Goal: Information Seeking & Learning: Learn about a topic

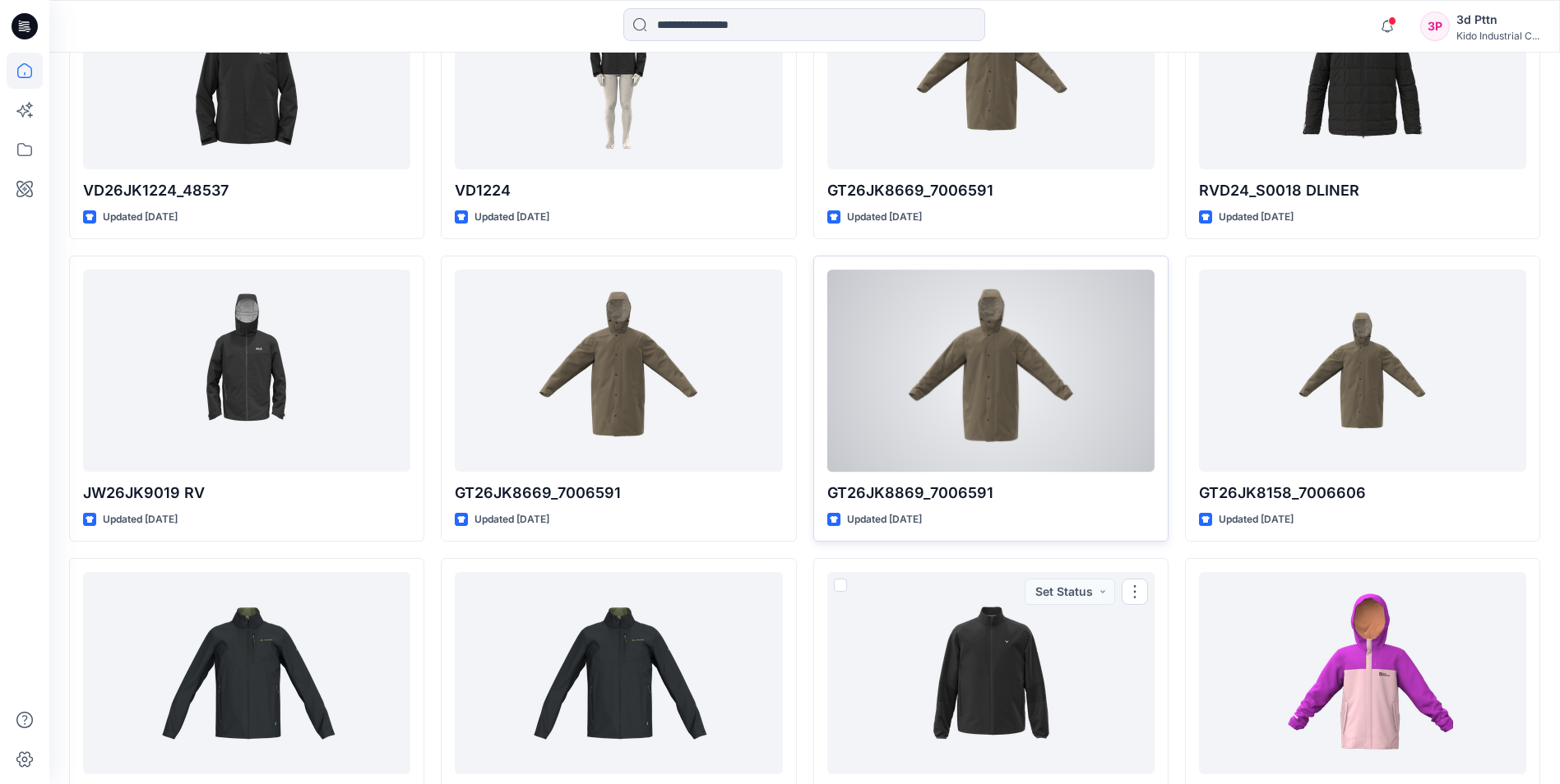
scroll to position [16871, 0]
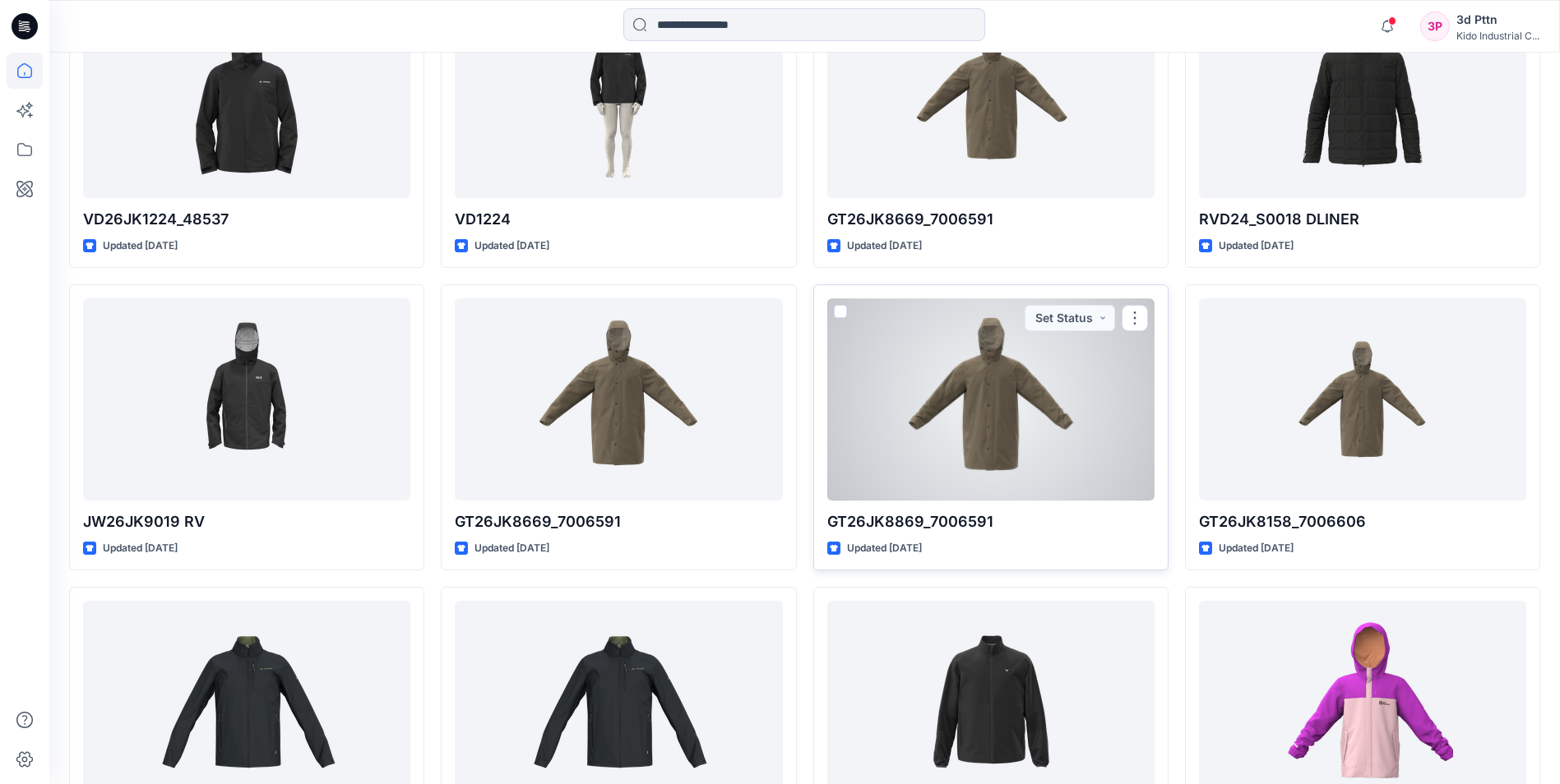
click at [1006, 441] on div at bounding box center [990, 398] width 327 height 201
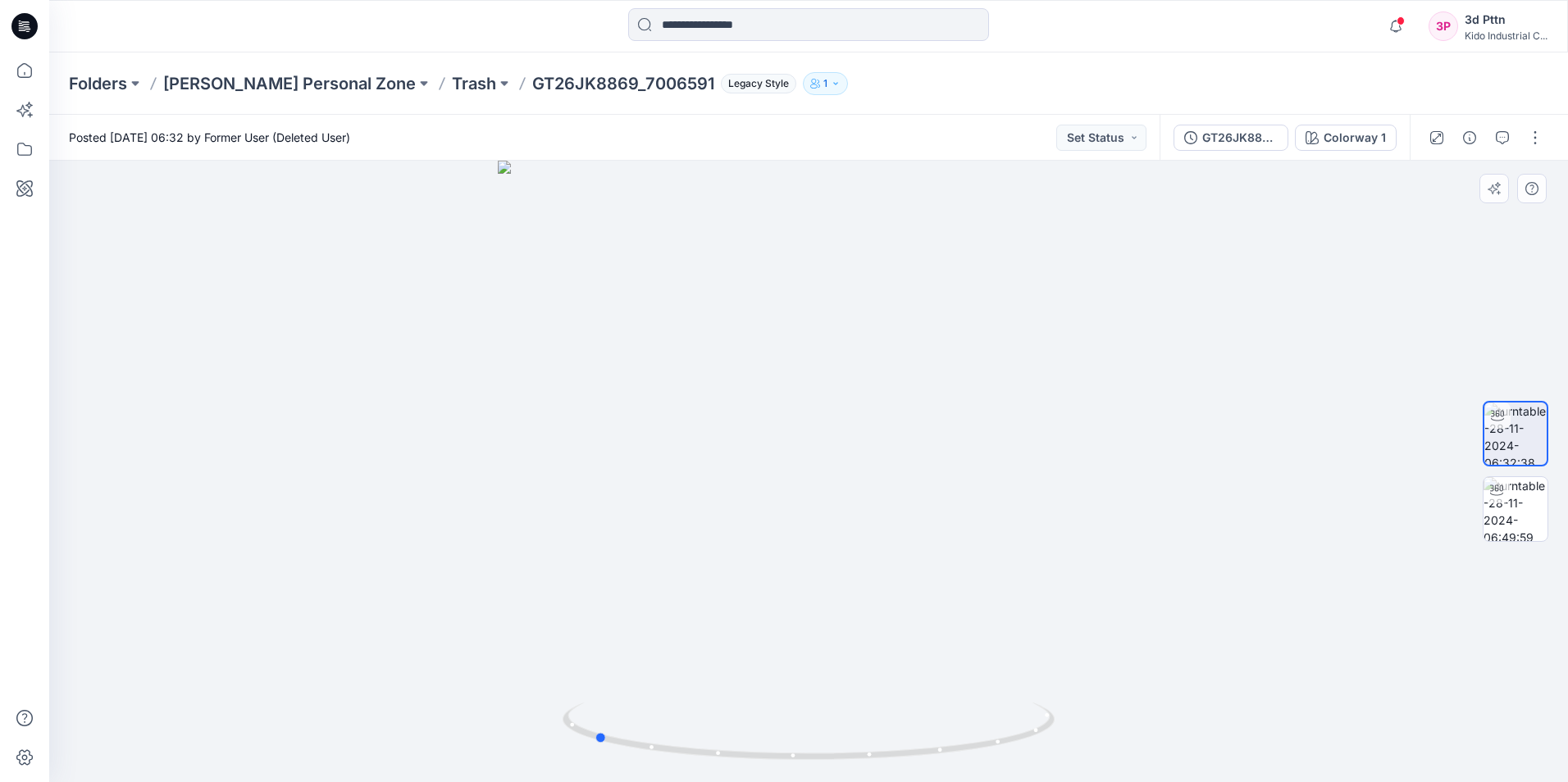
drag, startPoint x: 808, startPoint y: 761, endPoint x: 1085, endPoint y: 743, distance: 277.6
click at [1085, 743] on div at bounding box center [808, 471] width 1519 height 621
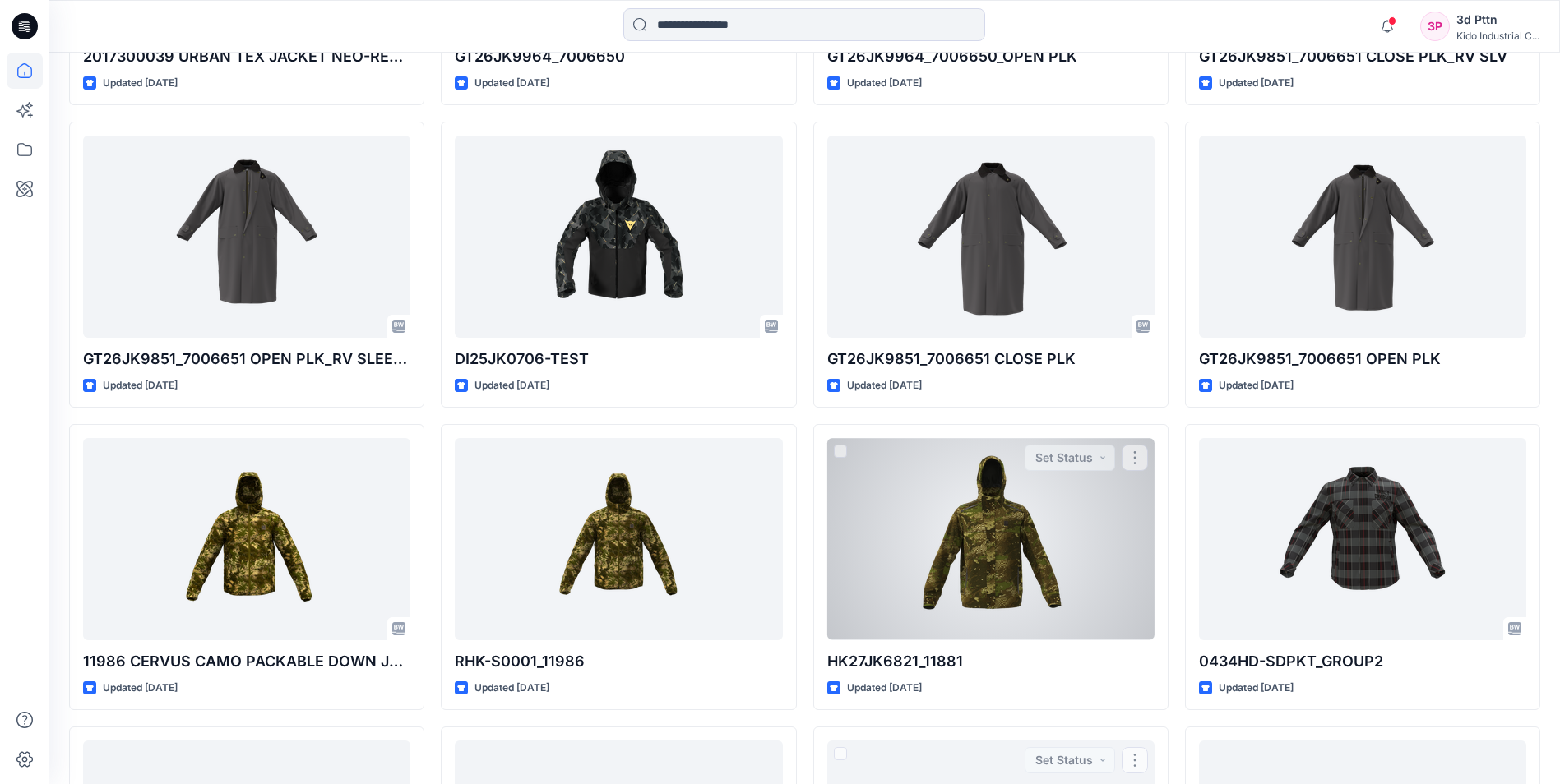
scroll to position [2488, 0]
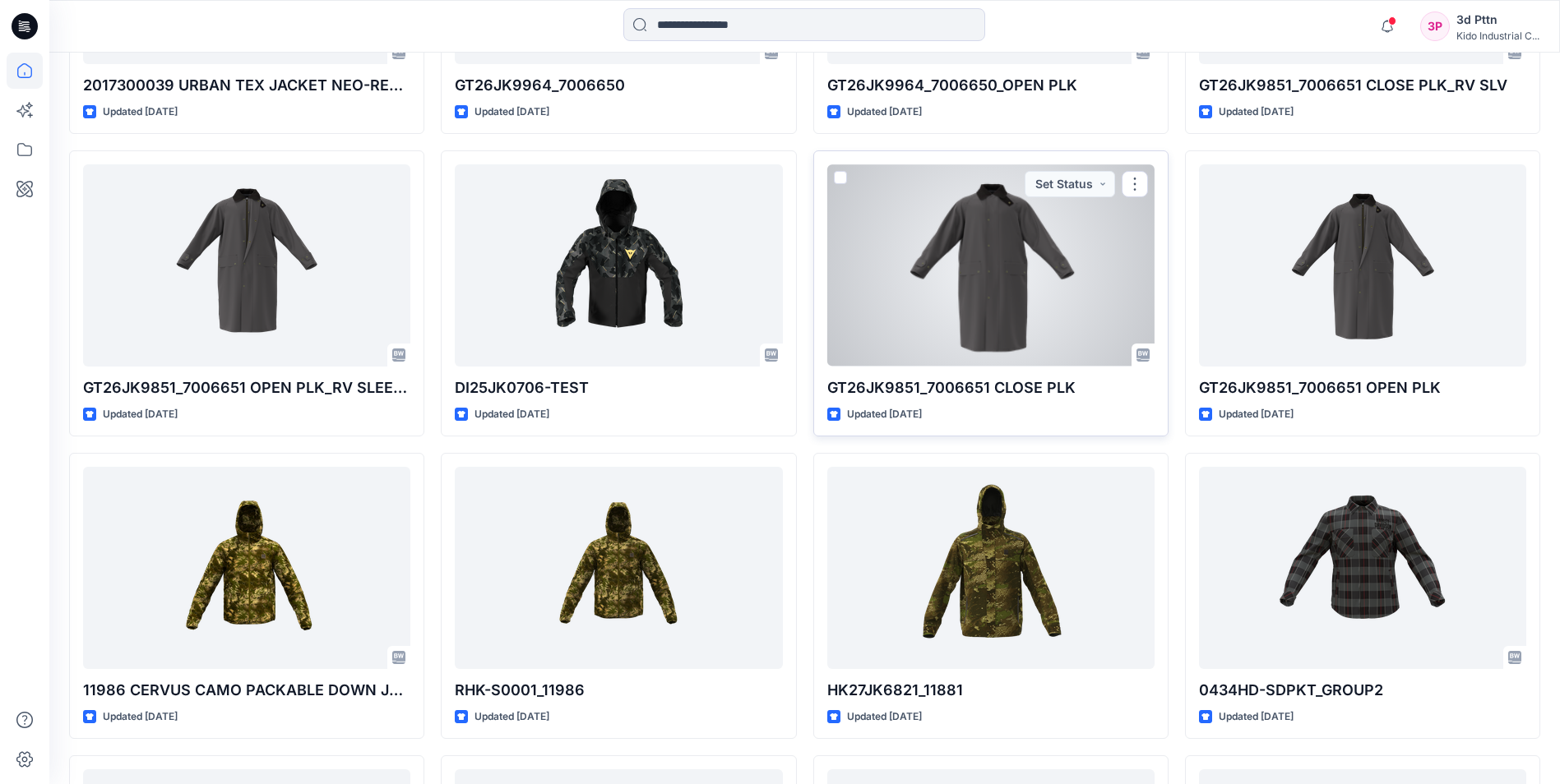
click at [931, 311] on div at bounding box center [990, 264] width 327 height 201
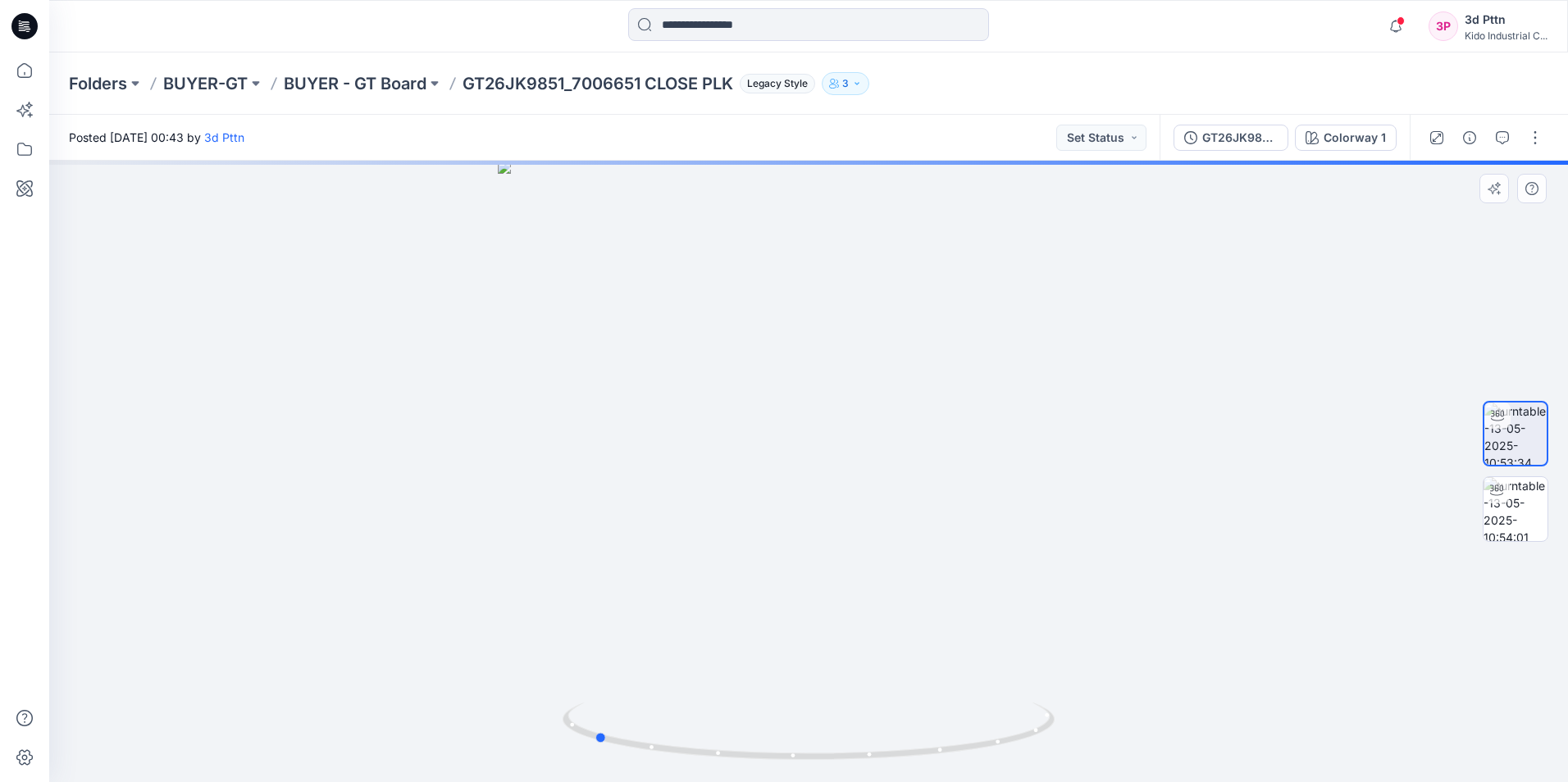
drag, startPoint x: 813, startPoint y: 761, endPoint x: 1091, endPoint y: 755, distance: 278.1
click at [1091, 755] on div at bounding box center [808, 471] width 1519 height 621
